Goal: Check status: Check status

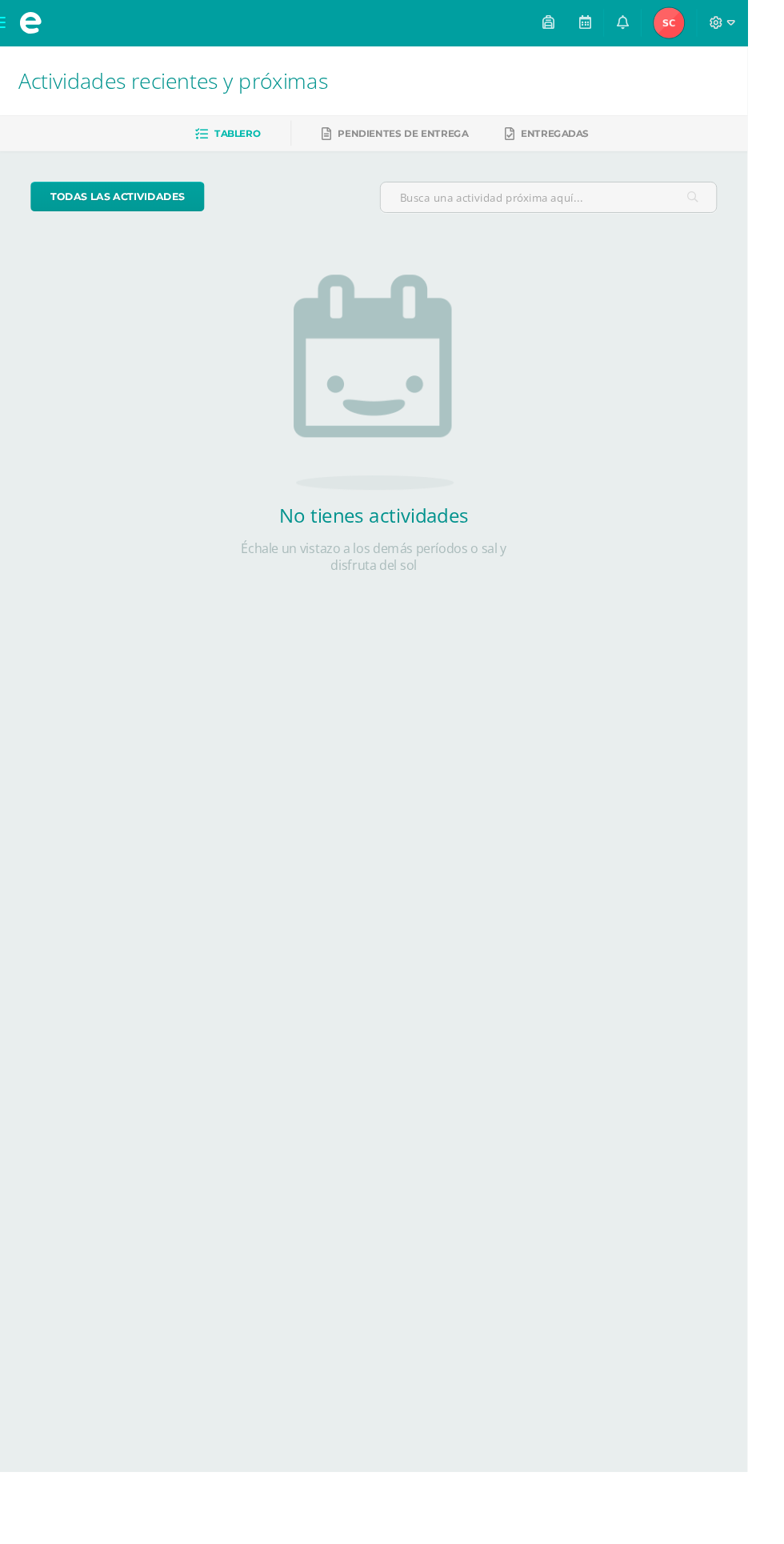
click at [718, 30] on img at bounding box center [702, 24] width 32 height 32
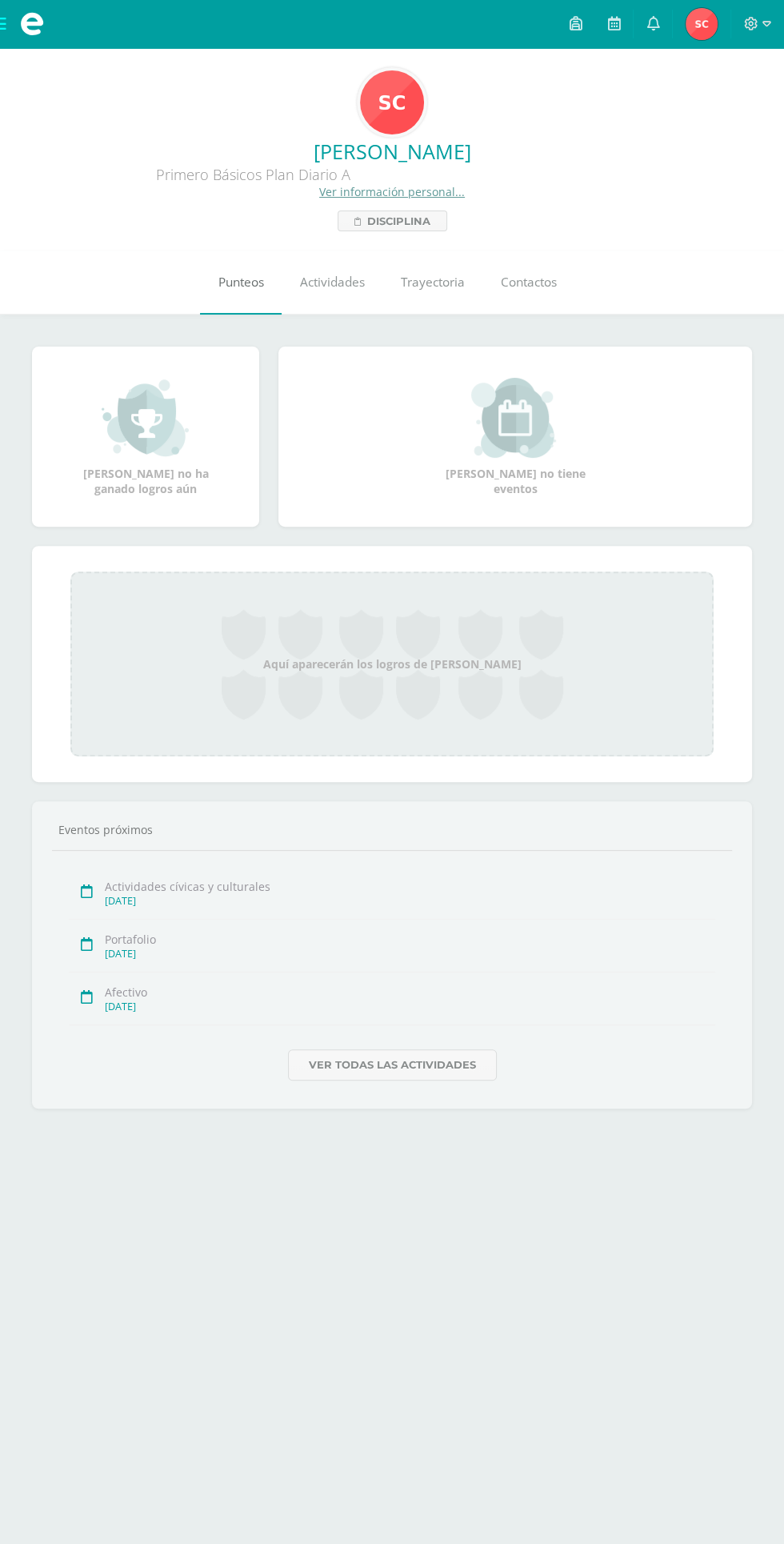
click at [246, 278] on span "Punteos" at bounding box center [241, 282] width 45 height 16
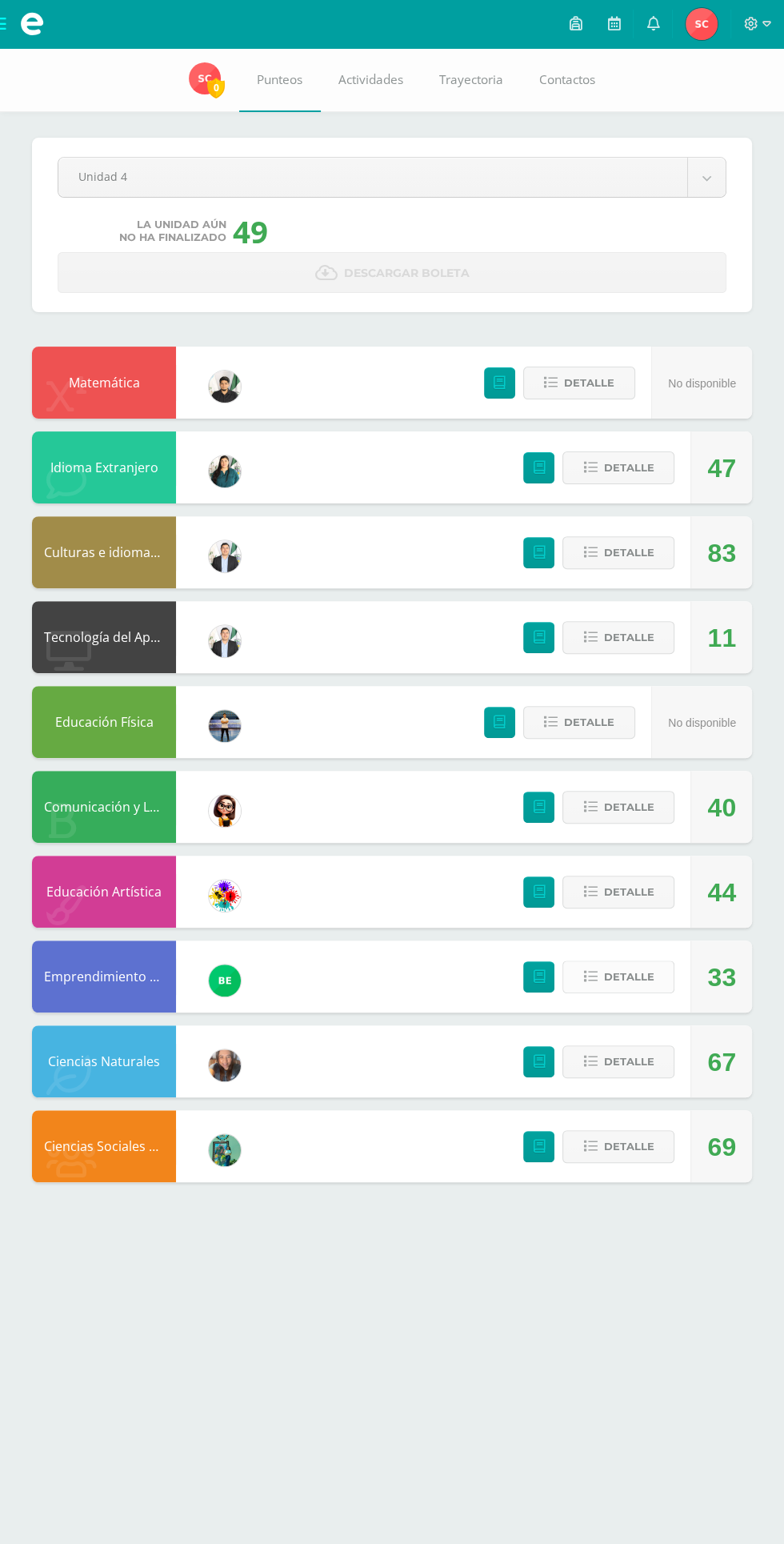
click at [592, 972] on icon at bounding box center [589, 977] width 13 height 13
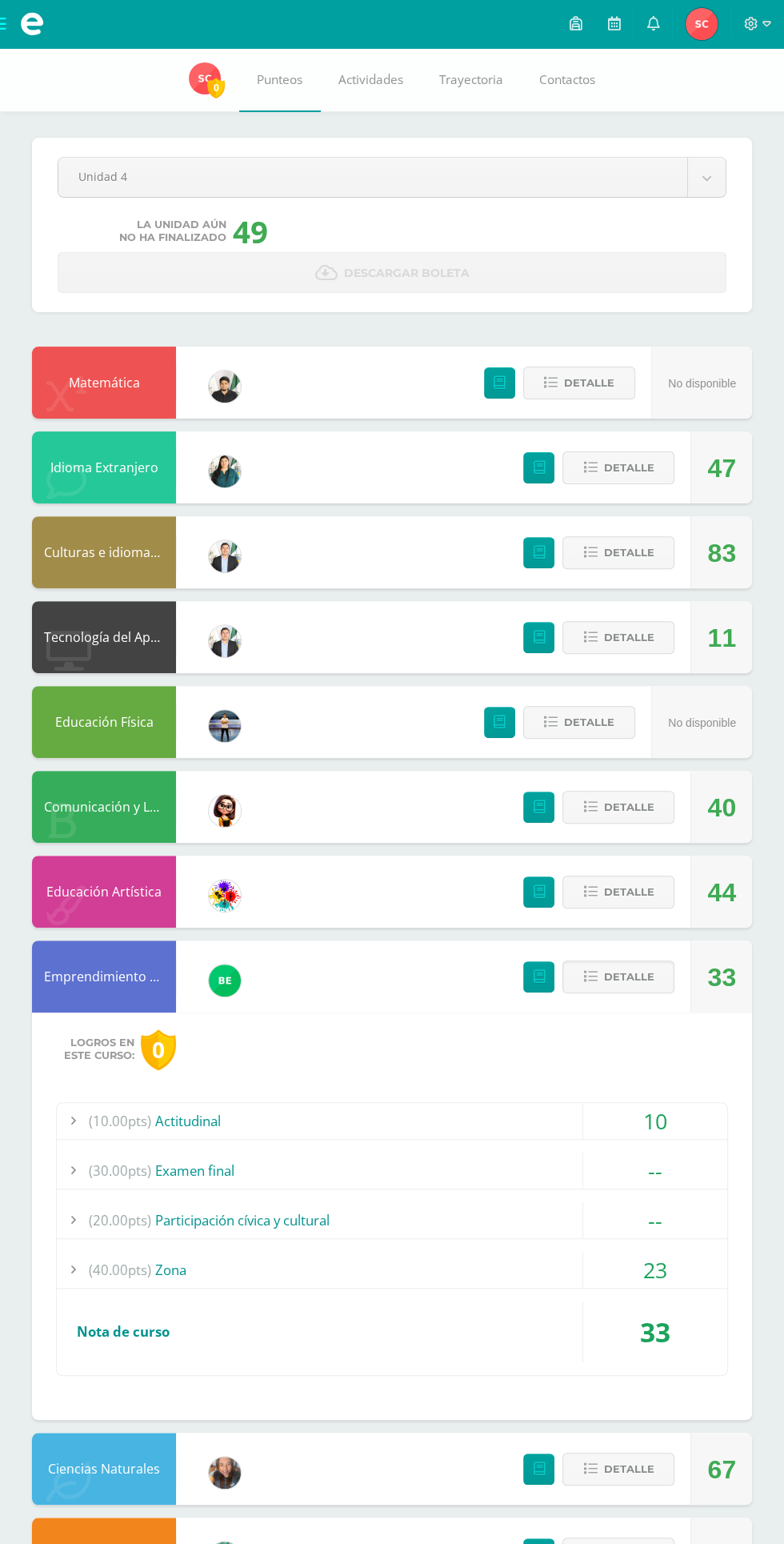
click at [670, 1263] on div "23" at bounding box center [655, 1270] width 144 height 36
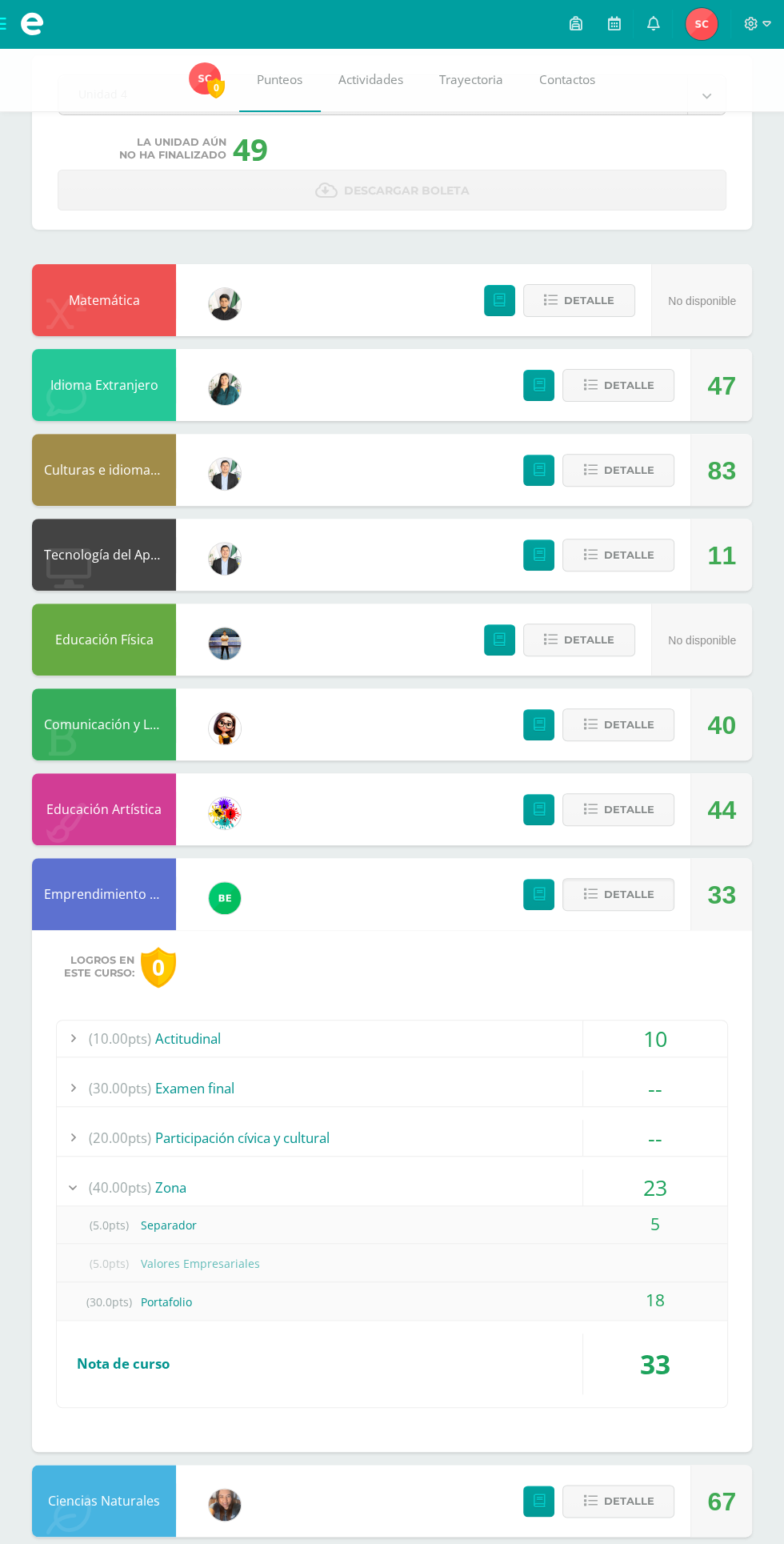
scroll to position [71, 0]
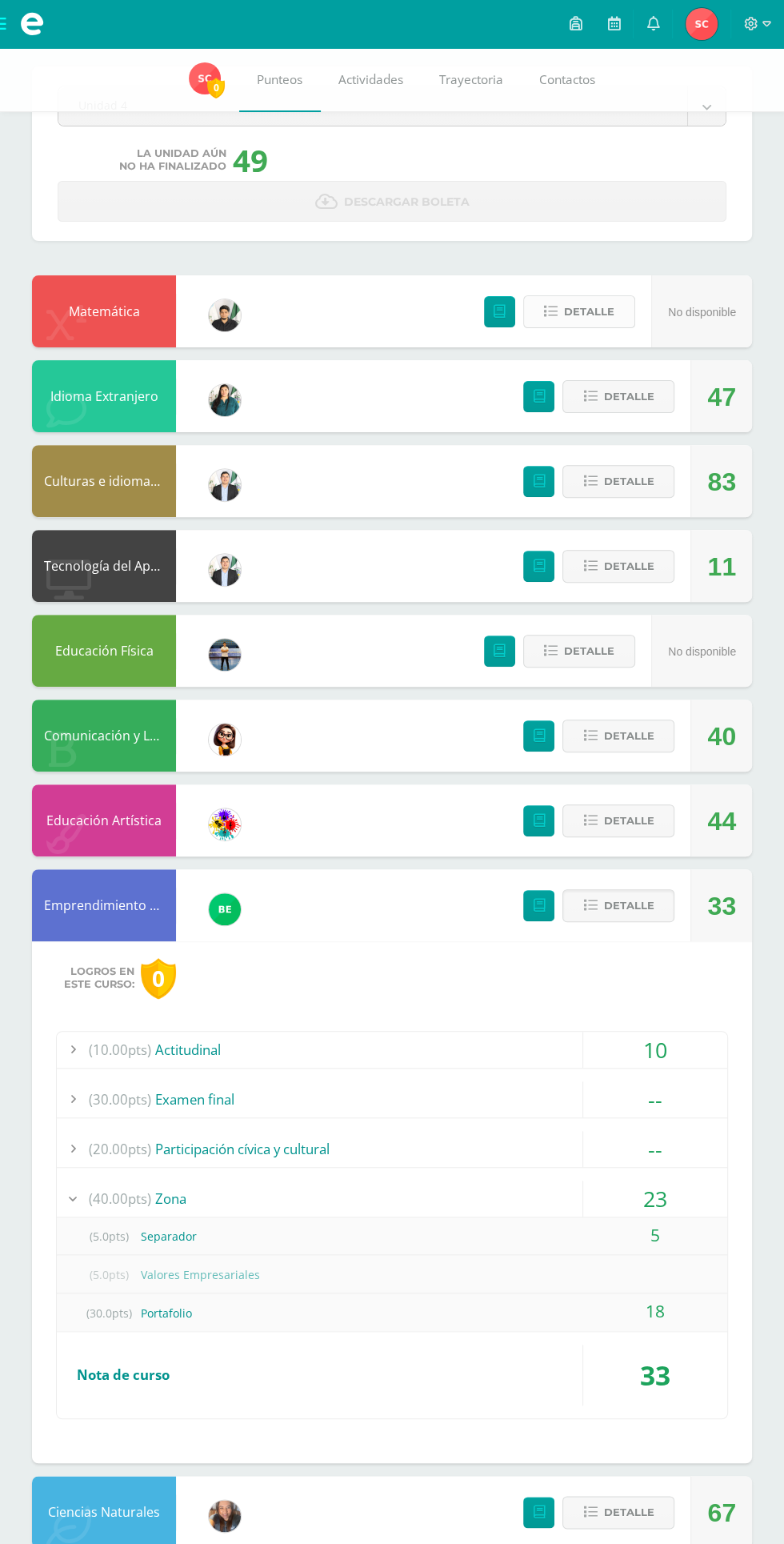
click at [531, 308] on button "Detalle" at bounding box center [580, 312] width 112 height 33
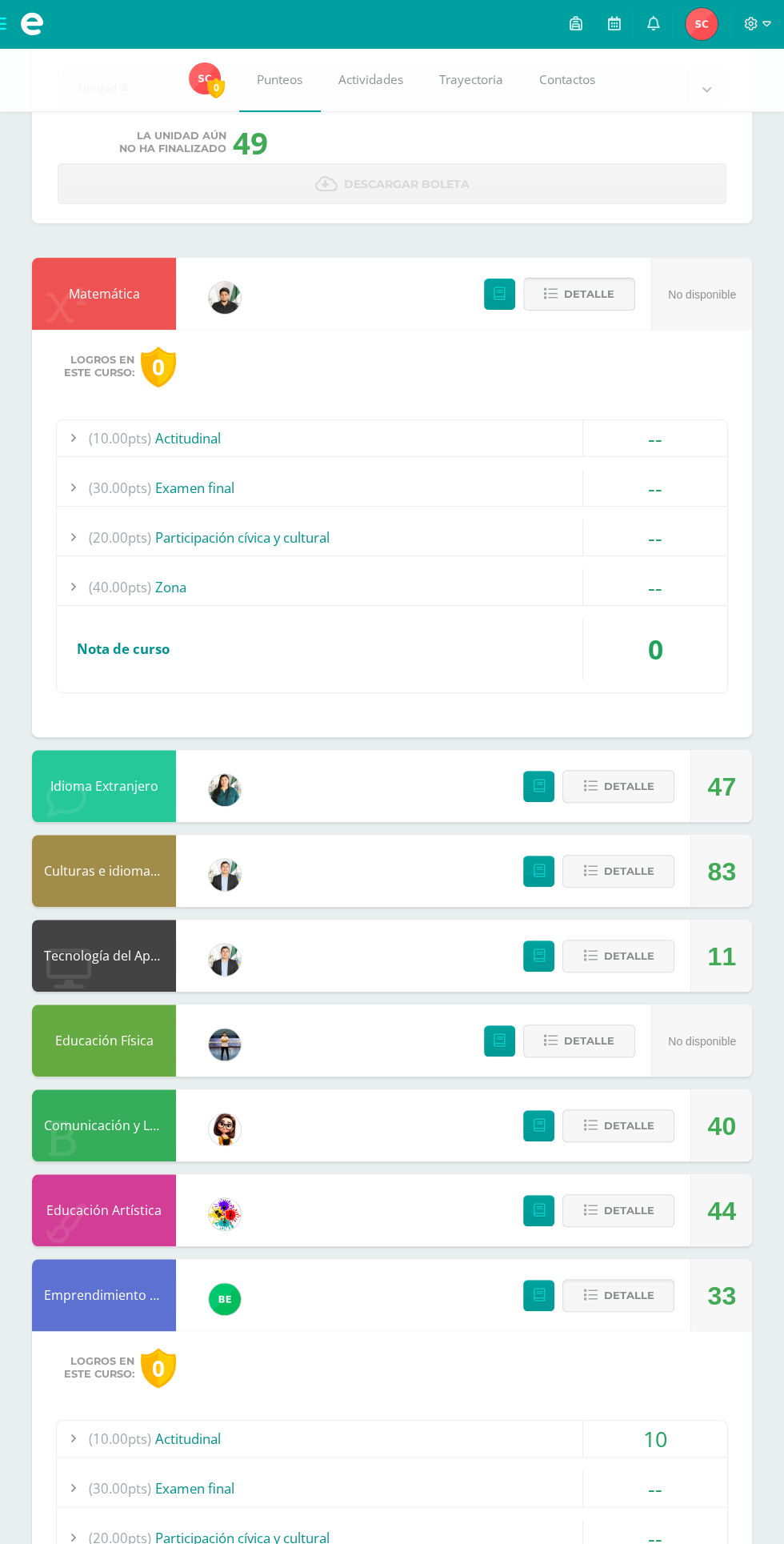
scroll to position [95, 0]
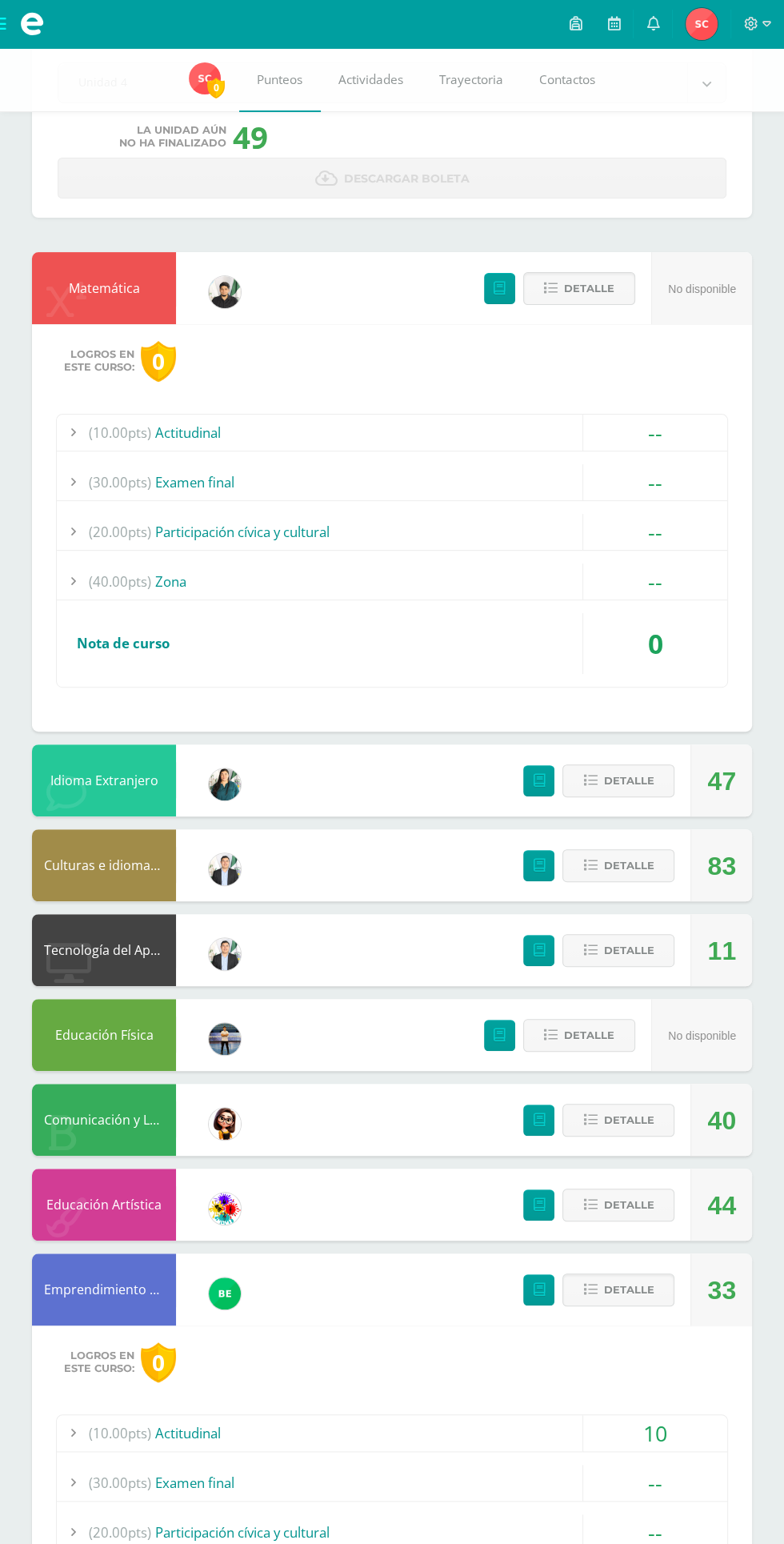
click at [655, 579] on div "--" at bounding box center [655, 581] width 144 height 36
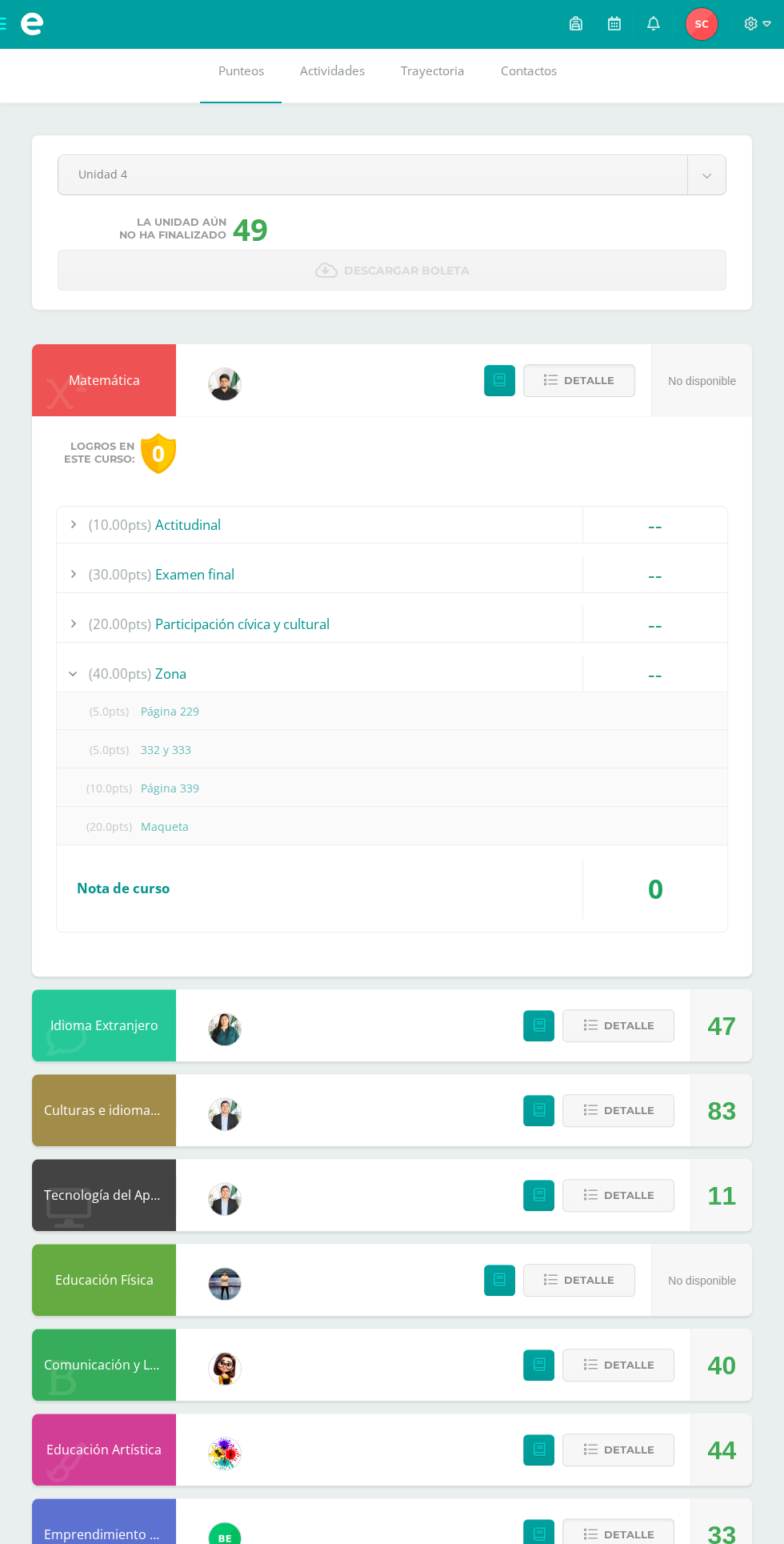
scroll to position [0, 0]
